Goal: Navigation & Orientation: Go to known website

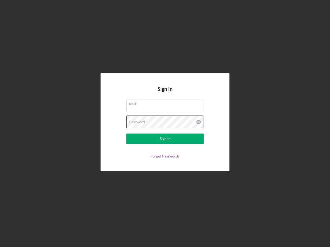
click at [165, 124] on div "Password" at bounding box center [164, 122] width 77 height 13
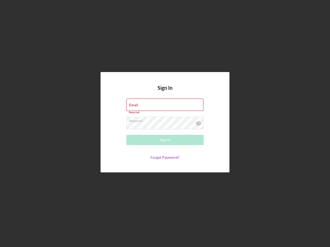
click at [198, 122] on icon at bounding box center [198, 123] width 13 height 13
